Goal: Task Accomplishment & Management: Manage account settings

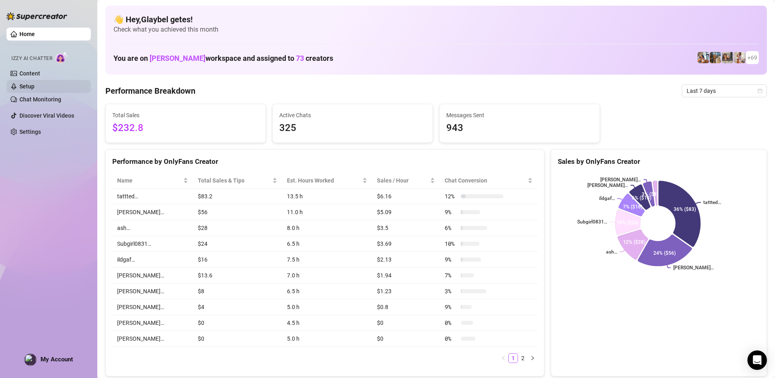
click at [34, 90] on link "Setup" at bounding box center [26, 86] width 15 height 6
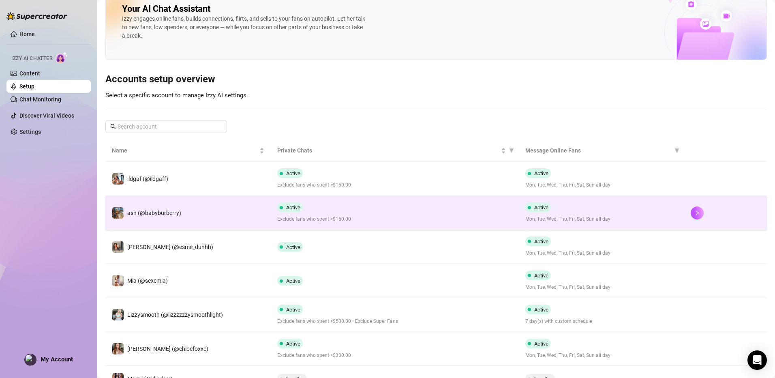
scroll to position [41, 0]
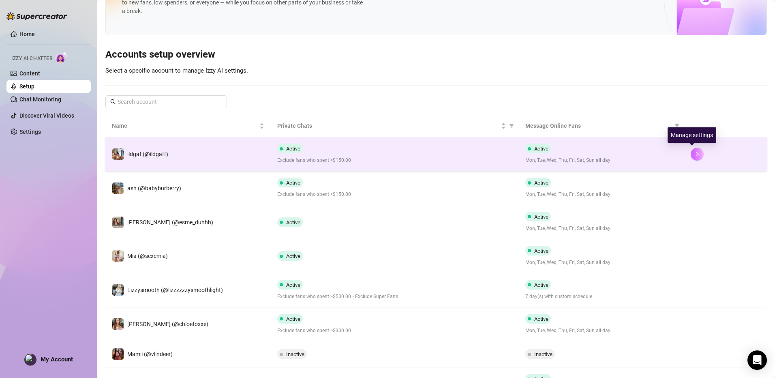
click at [694, 156] on icon "right" at bounding box center [697, 154] width 6 height 6
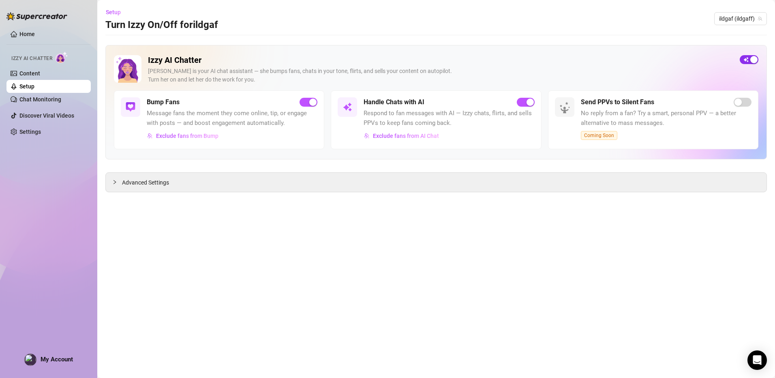
click at [746, 60] on span "button" at bounding box center [749, 59] width 19 height 9
click at [61, 96] on link "Chat Monitoring" at bounding box center [40, 99] width 42 height 6
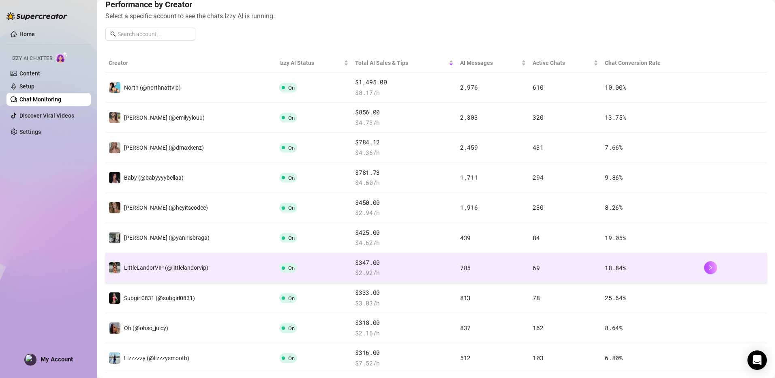
scroll to position [16, 0]
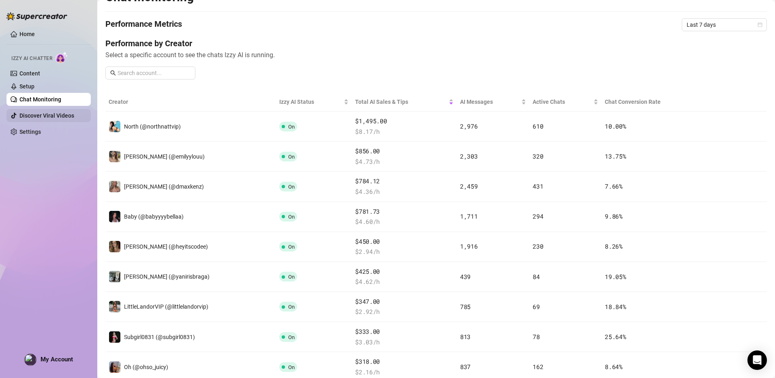
click at [70, 116] on link "Discover Viral Videos" at bounding box center [46, 115] width 55 height 6
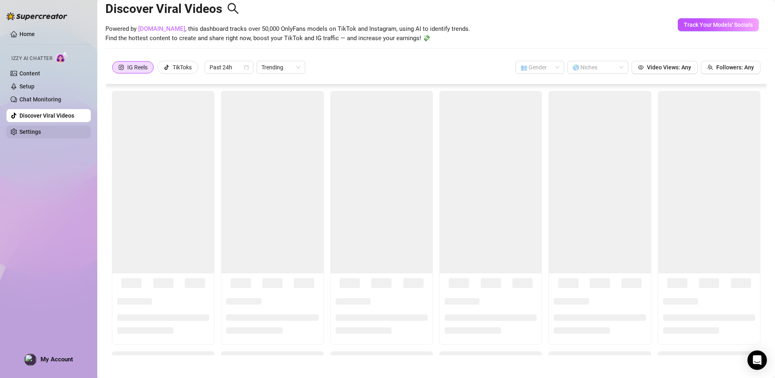
click at [41, 130] on link "Settings" at bounding box center [29, 132] width 21 height 6
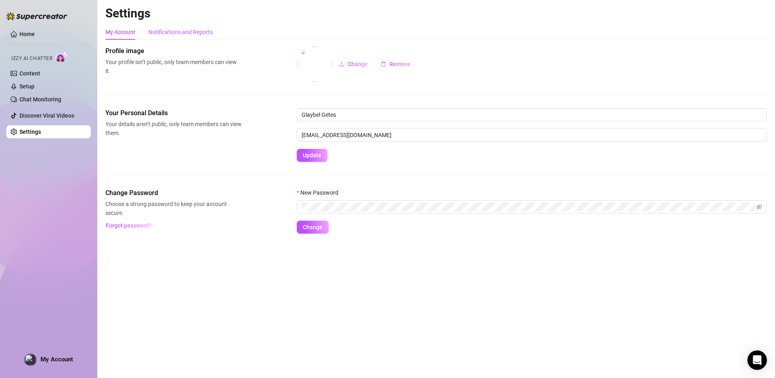
click at [203, 36] on div "Notifications and Reports" at bounding box center [180, 32] width 64 height 9
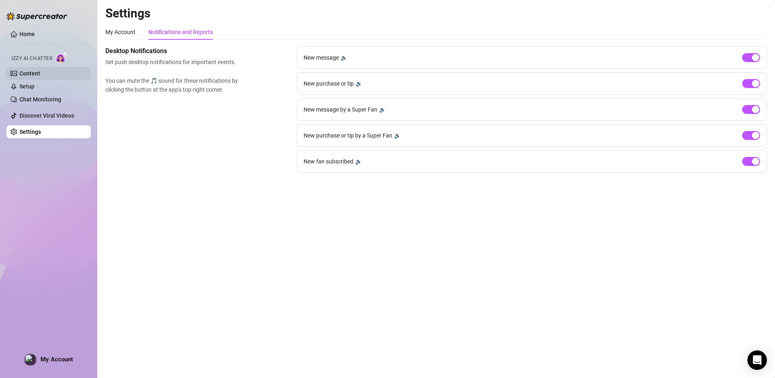
click at [40, 72] on link "Content" at bounding box center [29, 73] width 21 height 6
